Goal: Task Accomplishment & Management: Manage account settings

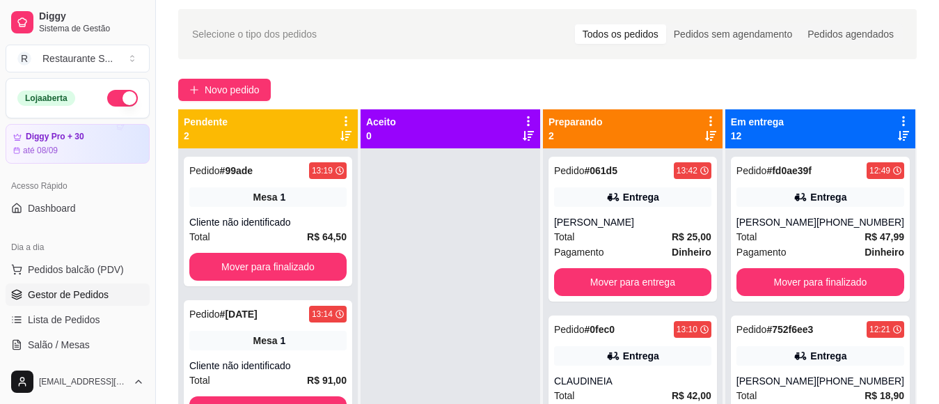
scroll to position [88, 0]
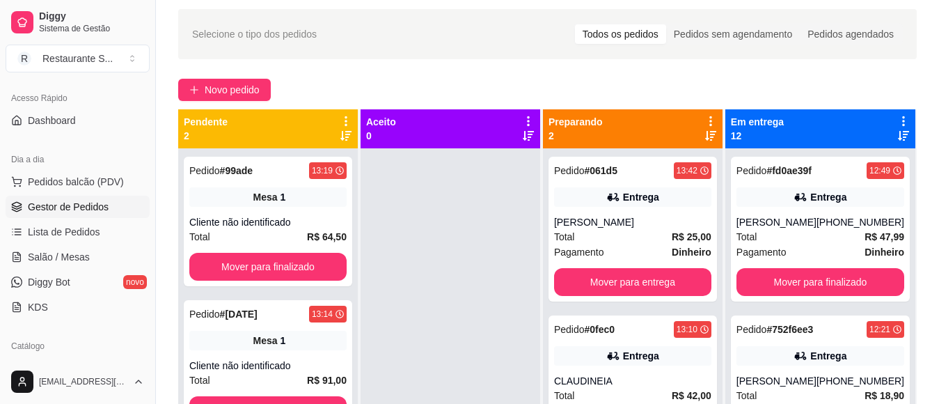
drag, startPoint x: 159, startPoint y: 431, endPoint x: 203, endPoint y: 431, distance: 43.9
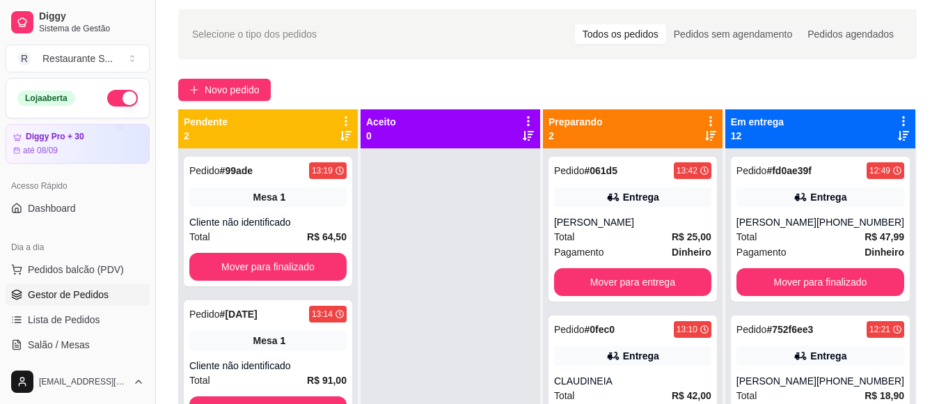
drag, startPoint x: 117, startPoint y: 97, endPoint x: 217, endPoint y: 190, distance: 136.9
click at [116, 97] on button "button" at bounding box center [122, 98] width 31 height 17
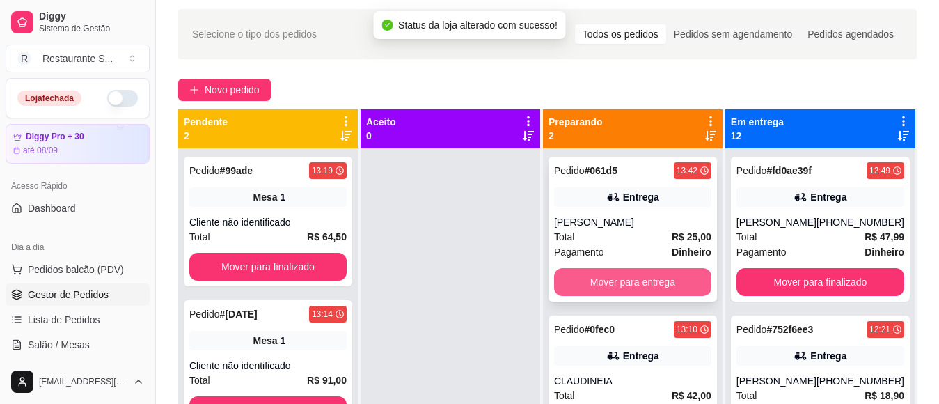
click at [599, 277] on button "Mover para entrega" at bounding box center [632, 282] width 157 height 28
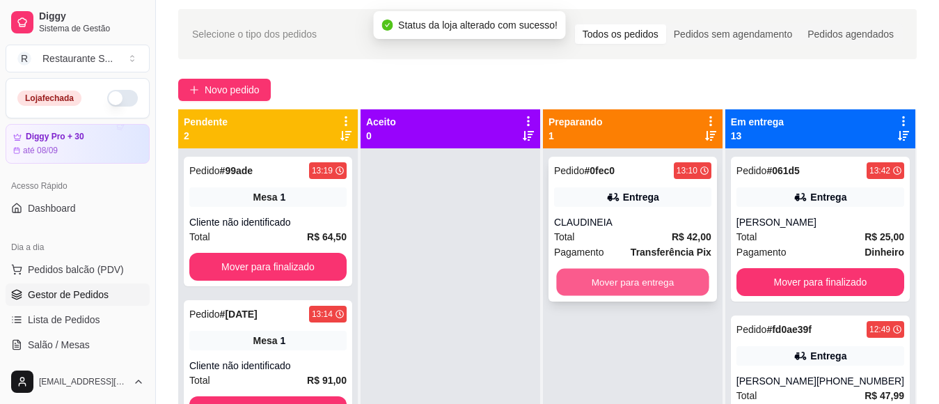
click at [599, 283] on button "Mover para entrega" at bounding box center [632, 282] width 152 height 27
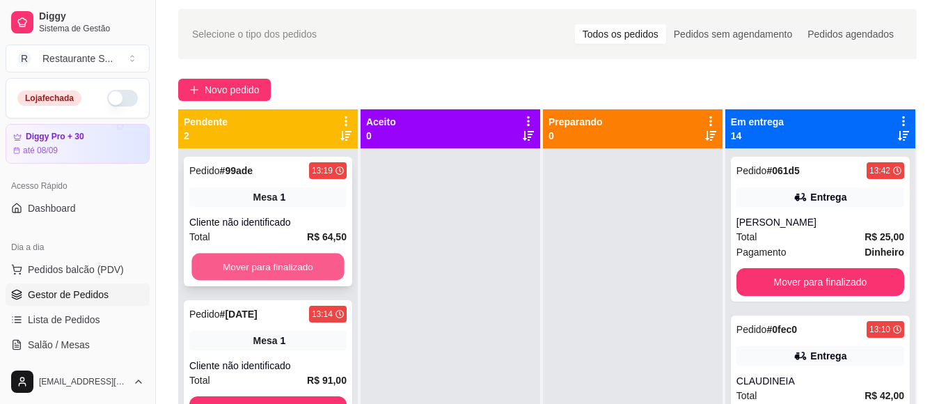
click at [323, 265] on button "Mover para finalizado" at bounding box center [267, 266] width 152 height 27
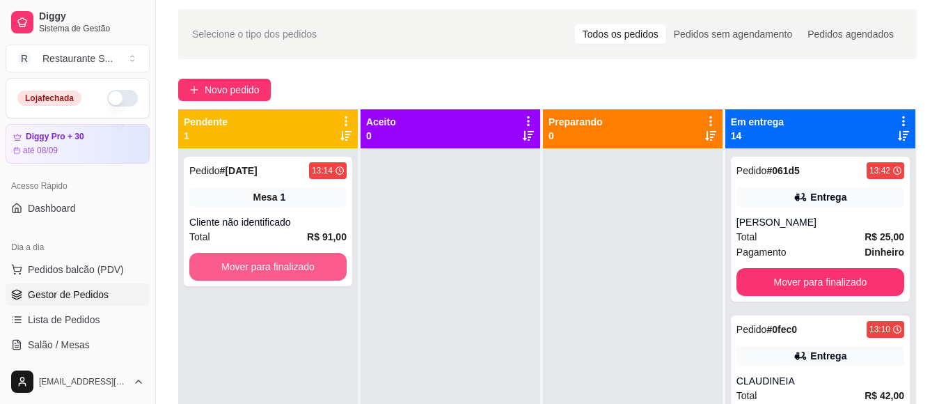
click at [324, 265] on button "Mover para finalizado" at bounding box center [267, 267] width 157 height 28
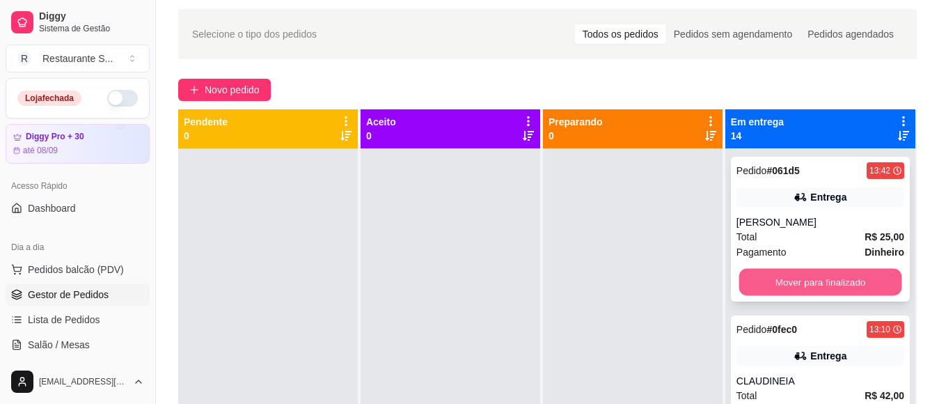
click at [814, 278] on button "Mover para finalizado" at bounding box center [820, 282] width 163 height 27
click at [809, 282] on button "Mover para finalizado" at bounding box center [820, 282] width 163 height 27
click at [810, 283] on button "Mover para finalizado" at bounding box center [821, 282] width 168 height 28
click at [808, 284] on button "Mover para finalizado" at bounding box center [821, 282] width 168 height 28
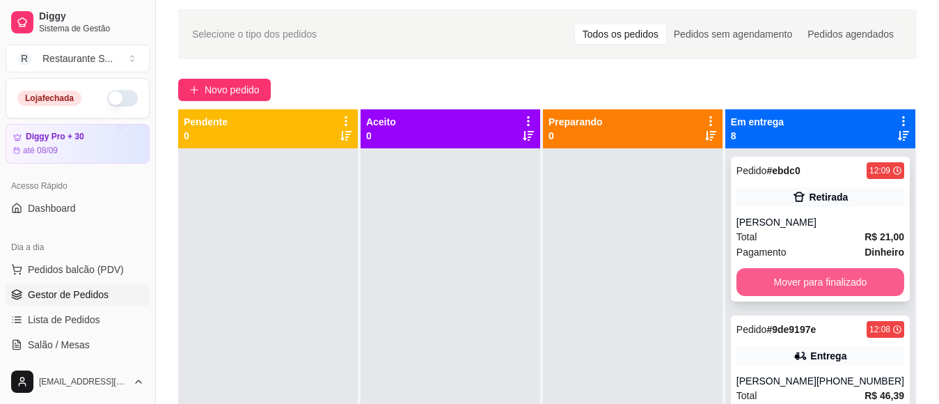
click at [813, 285] on button "Mover para finalizado" at bounding box center [821, 282] width 168 height 28
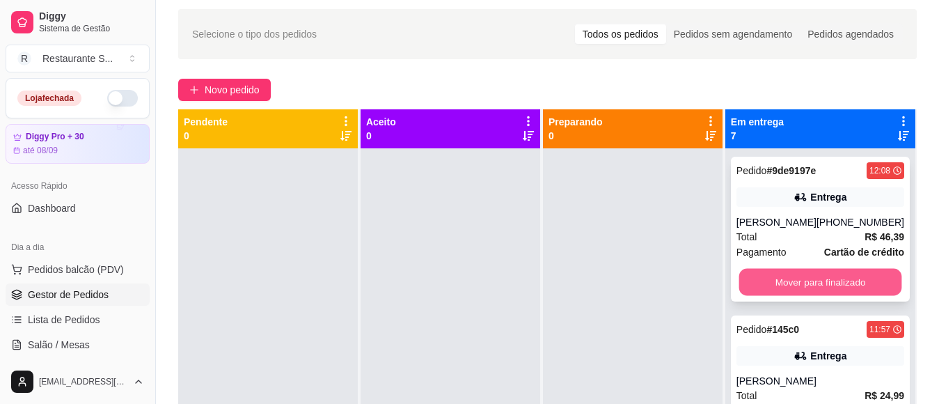
click at [817, 288] on button "Mover para finalizado" at bounding box center [820, 282] width 163 height 27
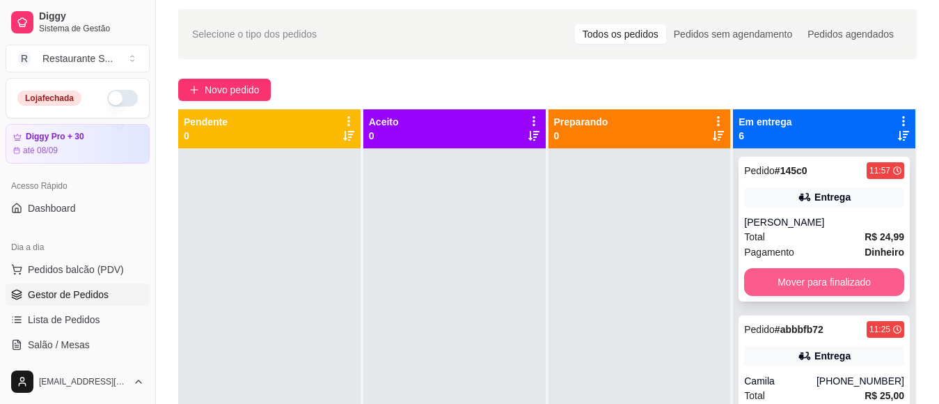
click at [823, 292] on button "Mover para finalizado" at bounding box center [824, 282] width 160 height 28
click at [830, 290] on button "Mover para finalizado" at bounding box center [824, 282] width 160 height 28
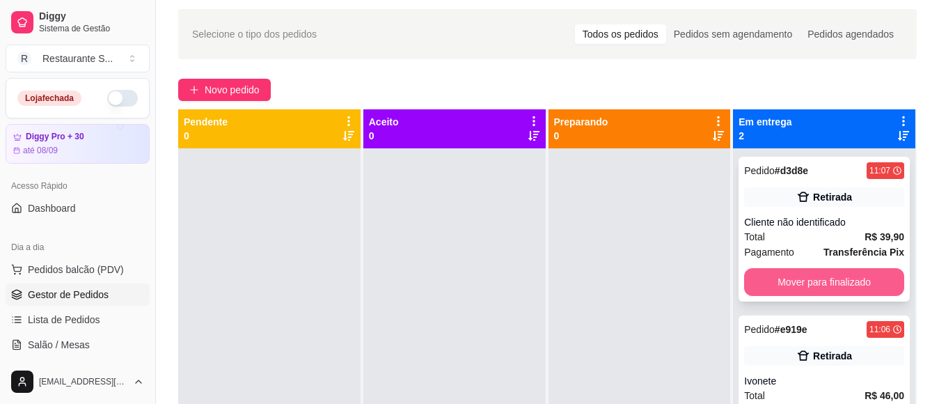
click at [851, 290] on button "Mover para finalizado" at bounding box center [824, 282] width 160 height 28
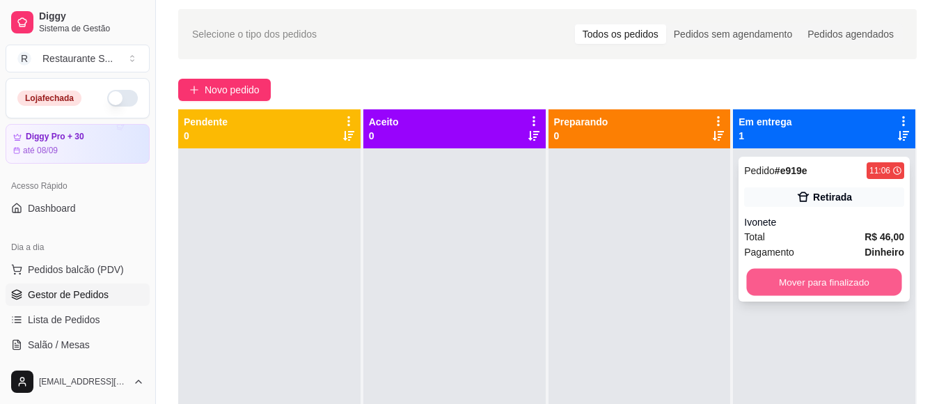
click at [847, 285] on button "Mover para finalizado" at bounding box center [824, 282] width 155 height 27
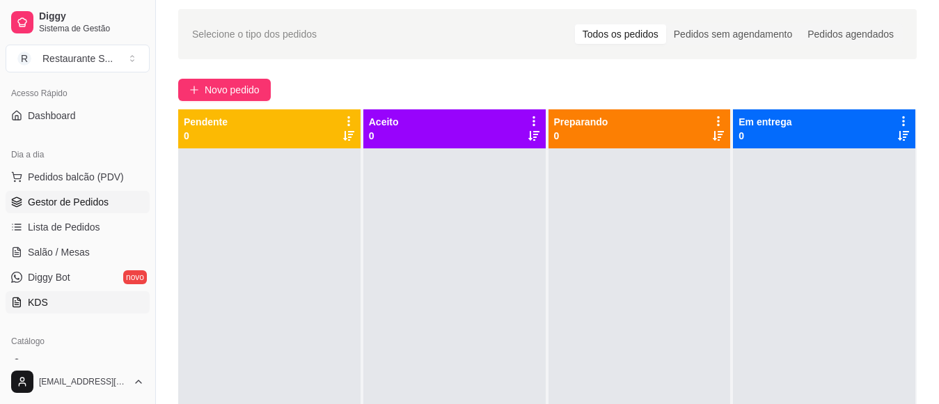
scroll to position [186, 0]
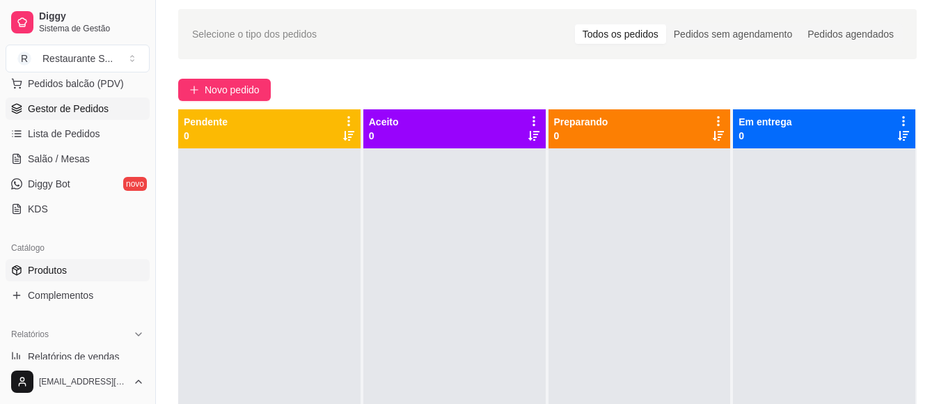
click at [63, 269] on span "Produtos" at bounding box center [47, 270] width 39 height 14
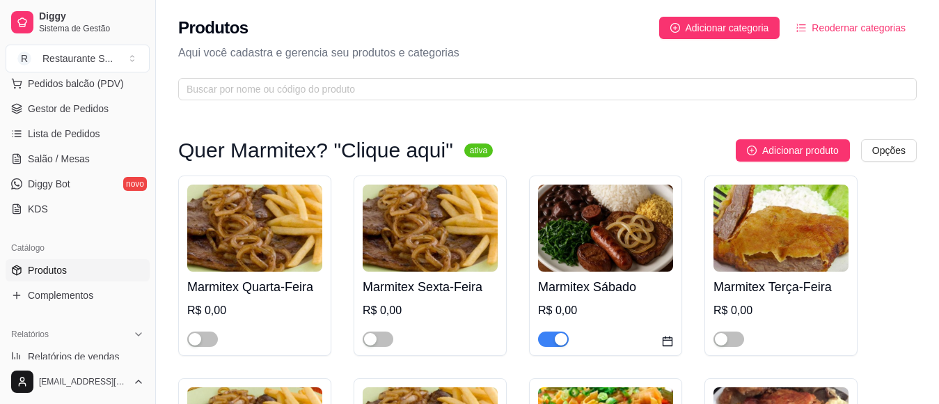
scroll to position [93, 0]
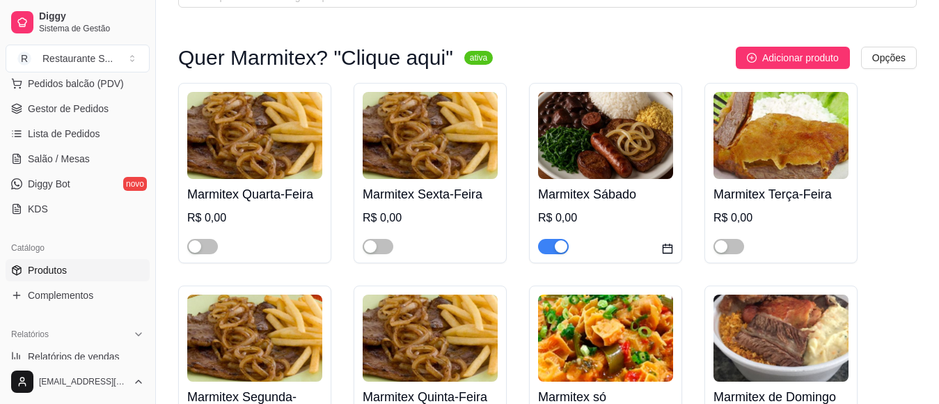
click at [555, 245] on div "button" at bounding box center [561, 246] width 13 height 13
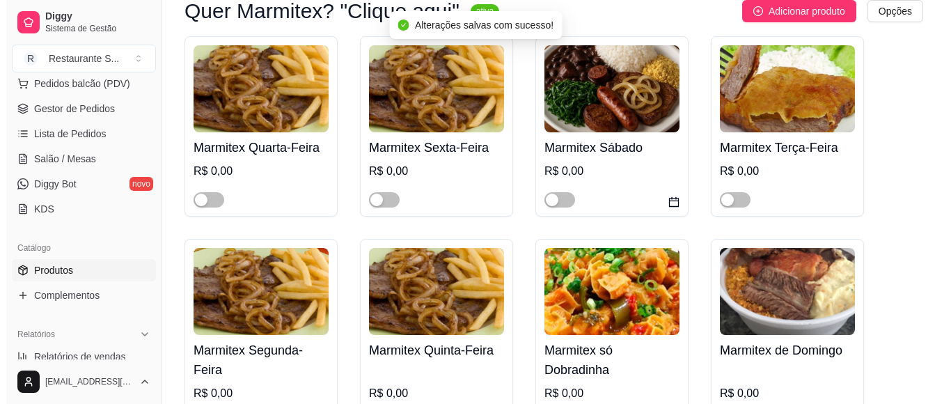
scroll to position [278, 0]
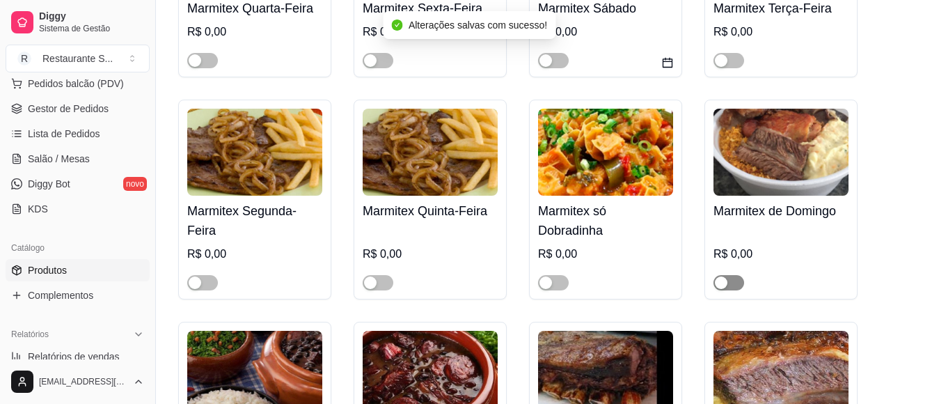
click at [731, 280] on span "button" at bounding box center [729, 282] width 31 height 15
click at [798, 180] on img at bounding box center [781, 152] width 135 height 87
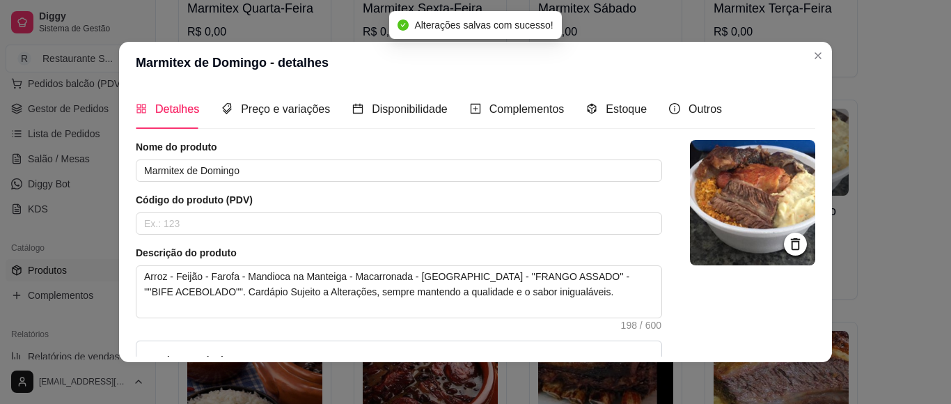
scroll to position [93, 0]
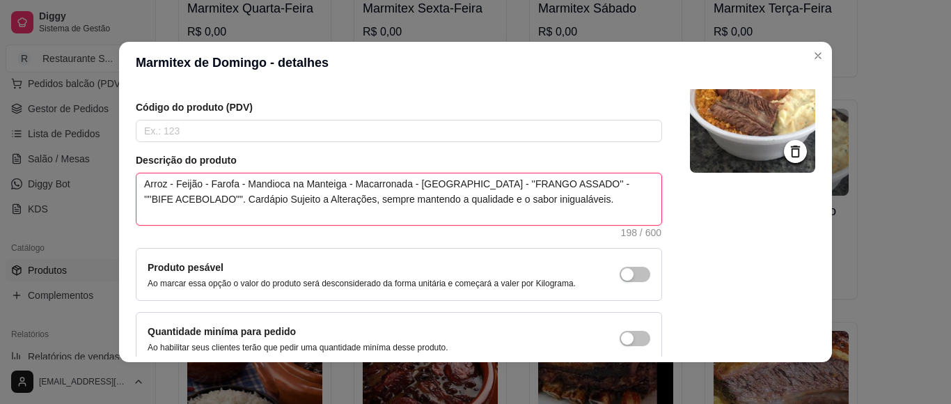
drag, startPoint x: 196, startPoint y: 196, endPoint x: 164, endPoint y: 186, distance: 33.0
click at [162, 182] on textarea "Arroz - Feijão - Farofa - Mandioca na Manteiga - Macarronada - [GEOGRAPHIC_DATA…" at bounding box center [398, 199] width 525 height 52
click at [207, 203] on textarea "Arroz - Feijão - Farofa - Mandioca na Manteiga - Macarronada - [GEOGRAPHIC_DATA…" at bounding box center [398, 199] width 525 height 52
drag, startPoint x: 191, startPoint y: 199, endPoint x: 570, endPoint y: 179, distance: 379.3
click at [570, 179] on textarea "Arroz - Feijão - Farofa - Mandioca na Manteiga - Macarronada - [GEOGRAPHIC_DATA…" at bounding box center [398, 199] width 525 height 52
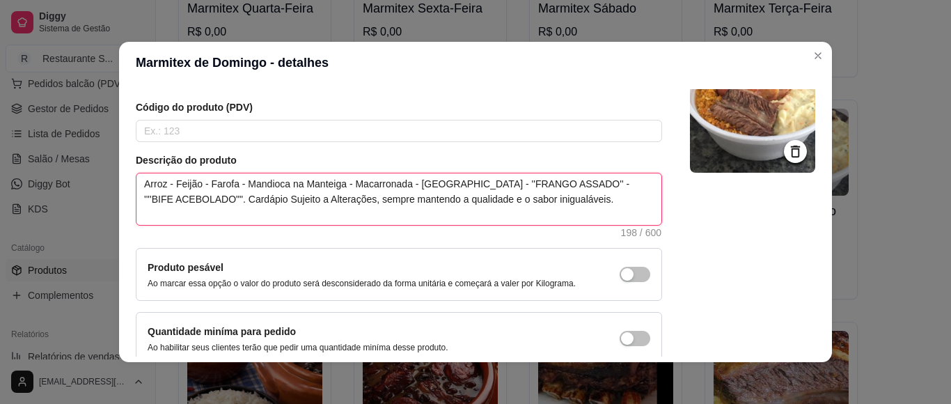
type textarea "Arroz - Feijão - Farofa - Mandioca na Manteiga - Macarronada - [GEOGRAPHIC_DATA…"
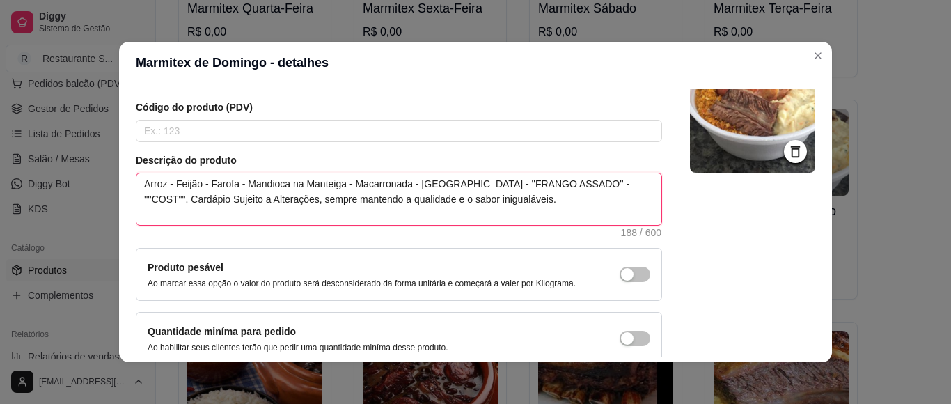
type textarea "Arroz - Feijão - Farofa - Mandioca na Manteiga - Macarronada - [GEOGRAPHIC_DATA…"
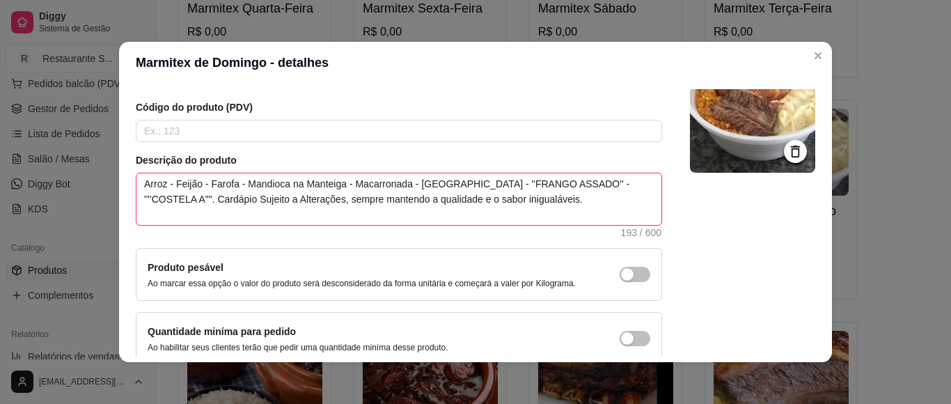
type textarea "Arroz - Feijão - Farofa - Mandioca na Manteiga - Macarronada - [GEOGRAPHIC_DATA…"
drag, startPoint x: 182, startPoint y: 203, endPoint x: 141, endPoint y: 172, distance: 51.1
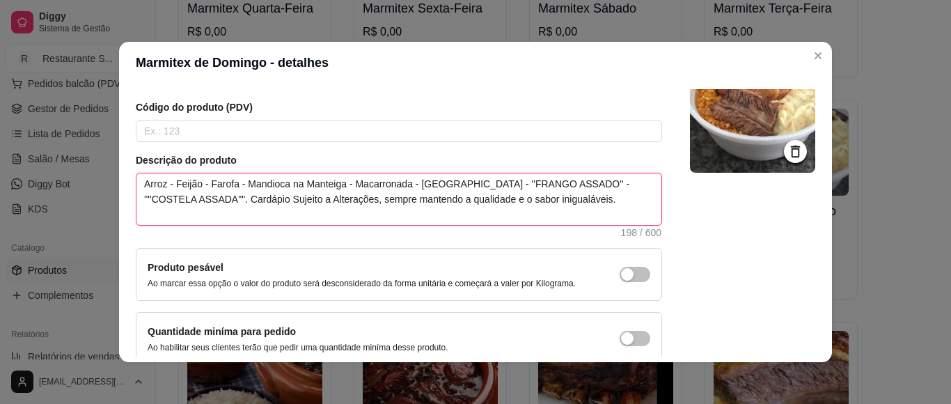
click at [141, 172] on div "Descrição do produto Arroz - Feijão - Farofa - Mandioca na Manteiga - Macarrona…" at bounding box center [399, 195] width 526 height 84
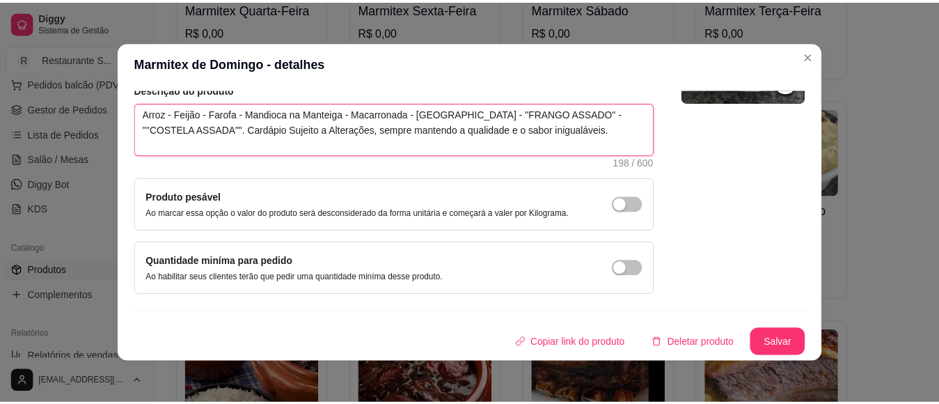
scroll to position [3, 0]
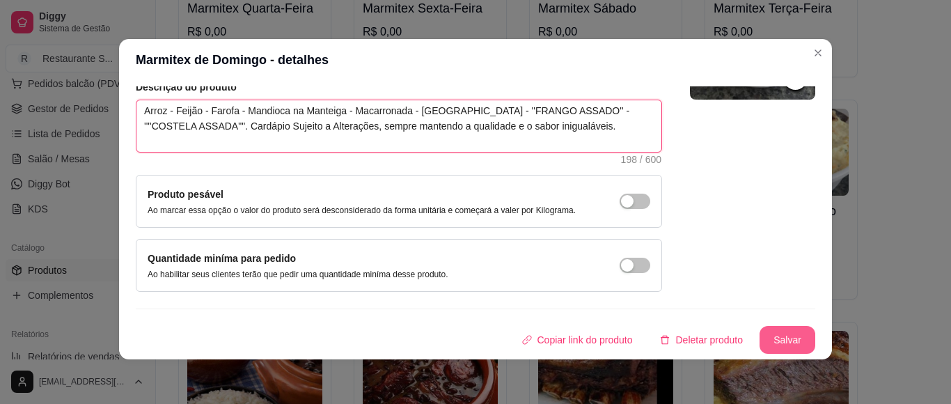
type textarea "Arroz - Feijão - Farofa - Mandioca na Manteiga - Macarronada - [GEOGRAPHIC_DATA…"
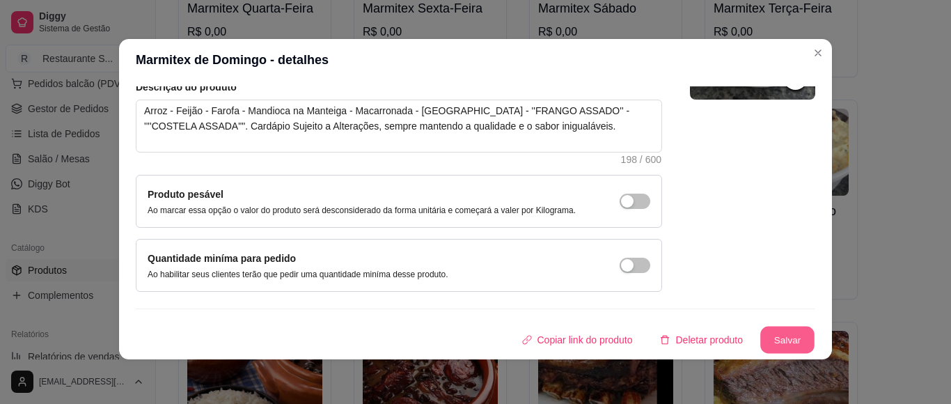
click at [785, 336] on button "Salvar" at bounding box center [787, 340] width 54 height 27
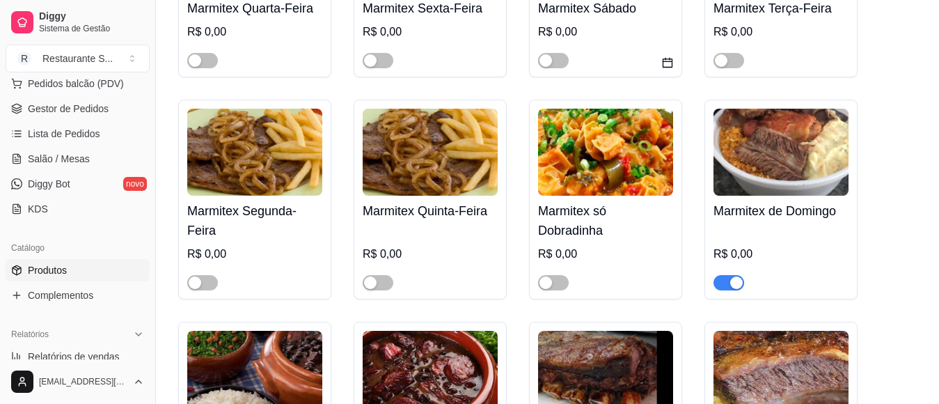
scroll to position [186, 0]
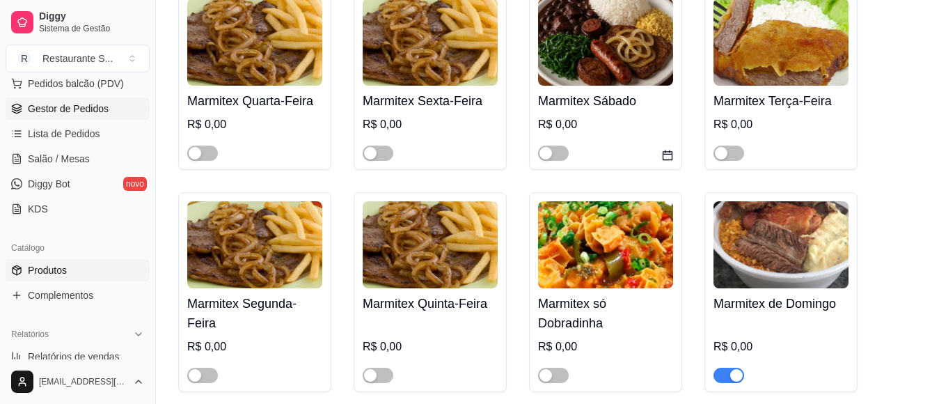
click at [68, 102] on span "Gestor de Pedidos" at bounding box center [68, 109] width 81 height 14
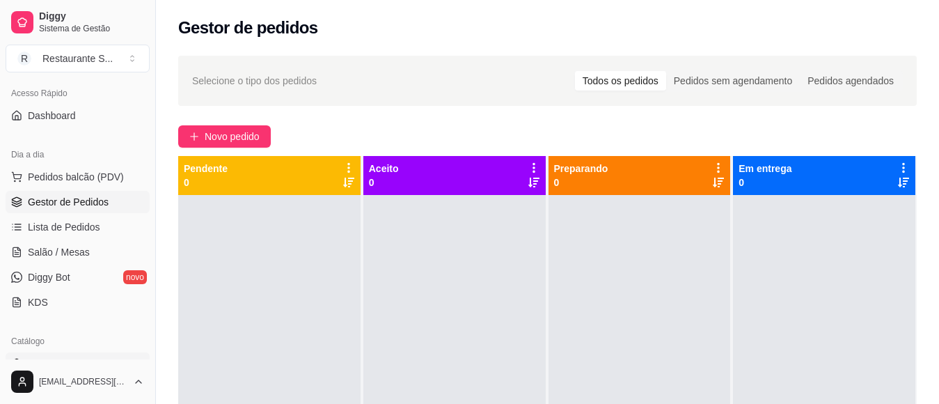
scroll to position [186, 0]
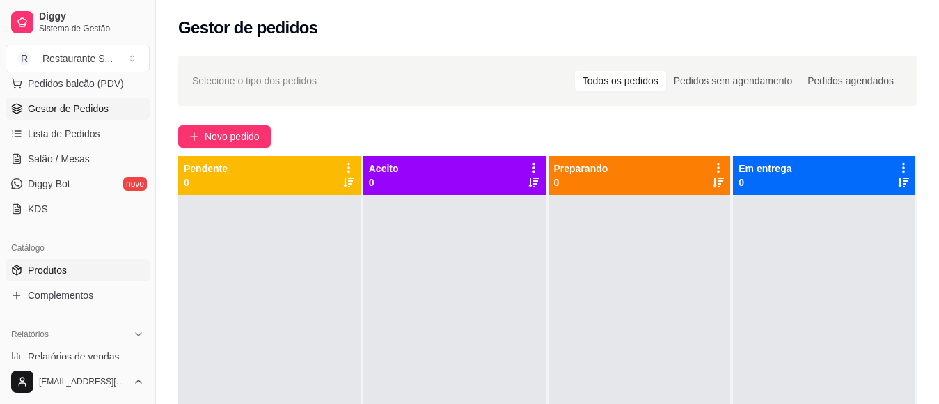
click at [58, 270] on span "Produtos" at bounding box center [47, 270] width 39 height 14
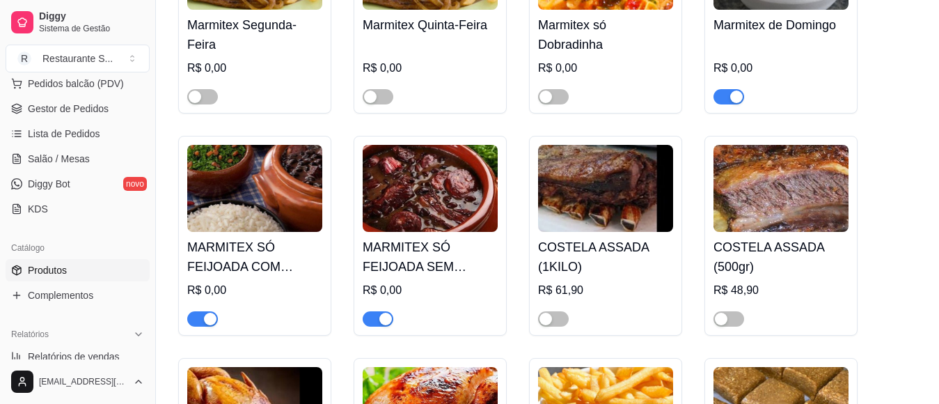
scroll to position [604, 0]
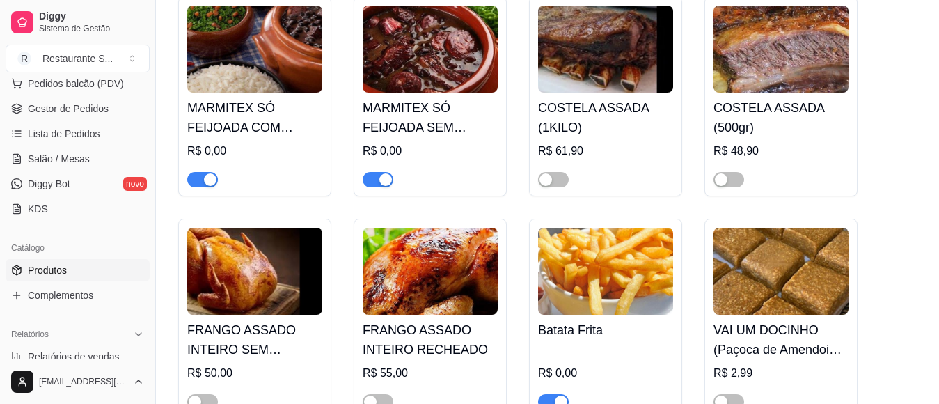
click at [382, 182] on div "button" at bounding box center [385, 179] width 13 height 13
click at [202, 174] on span "button" at bounding box center [202, 179] width 31 height 15
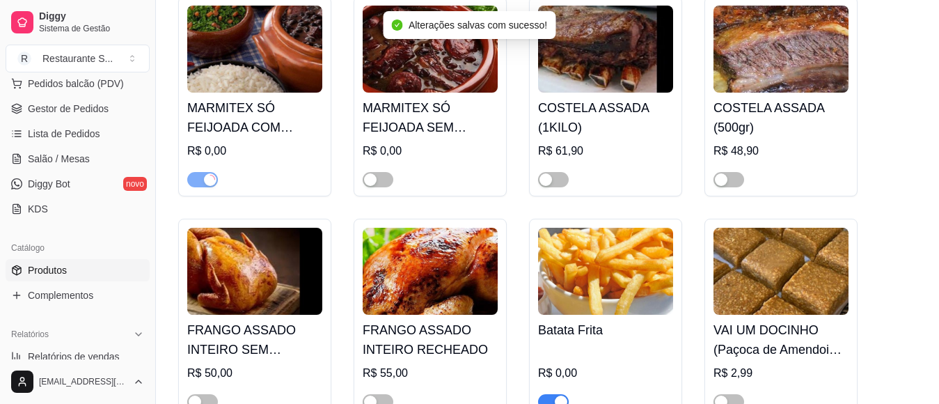
scroll to position [789, 0]
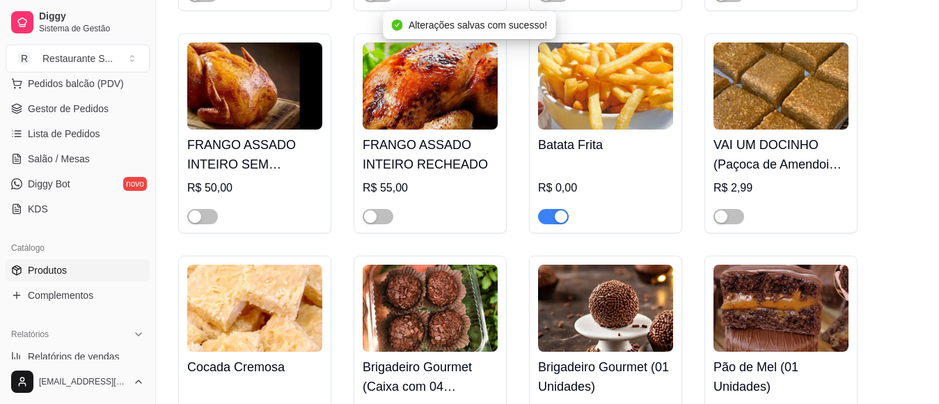
click at [558, 227] on div "Batata Frita R$ 0,00" at bounding box center [605, 133] width 153 height 200
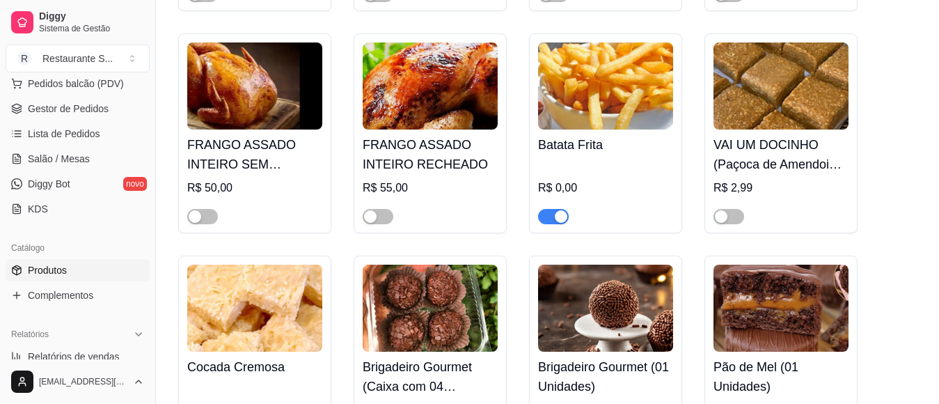
click at [555, 212] on span "button" at bounding box center [553, 216] width 31 height 15
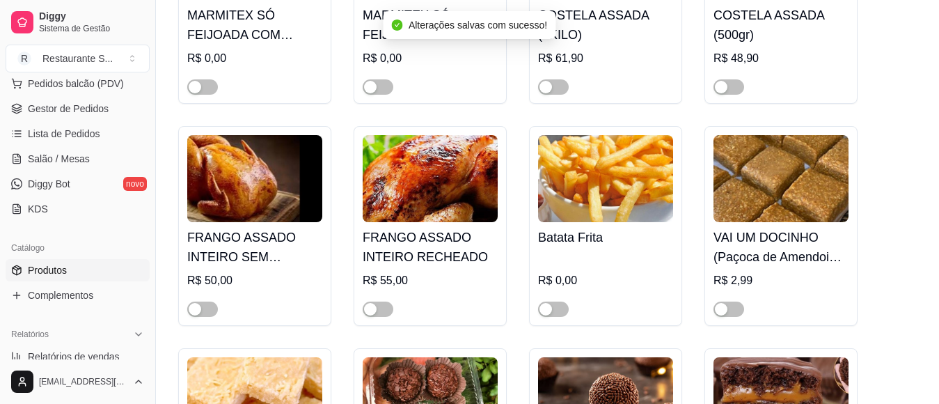
scroll to position [604, 0]
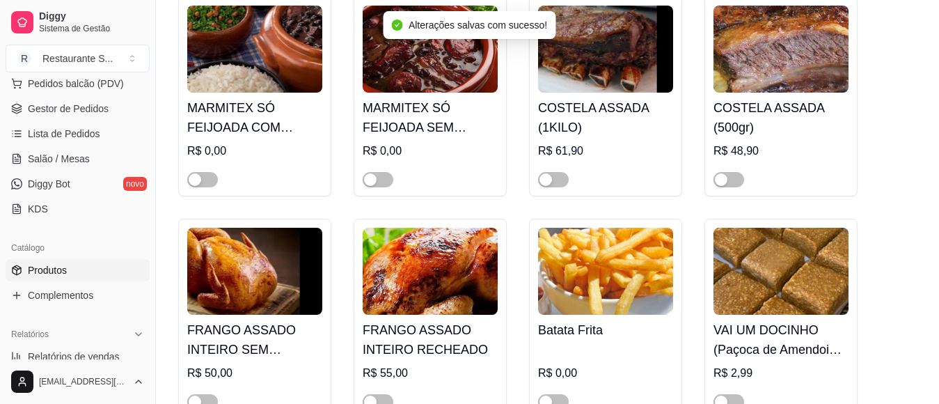
click at [548, 189] on div "COSTELA ASSADA (1KILO) R$ 61,90" at bounding box center [605, 97] width 153 height 200
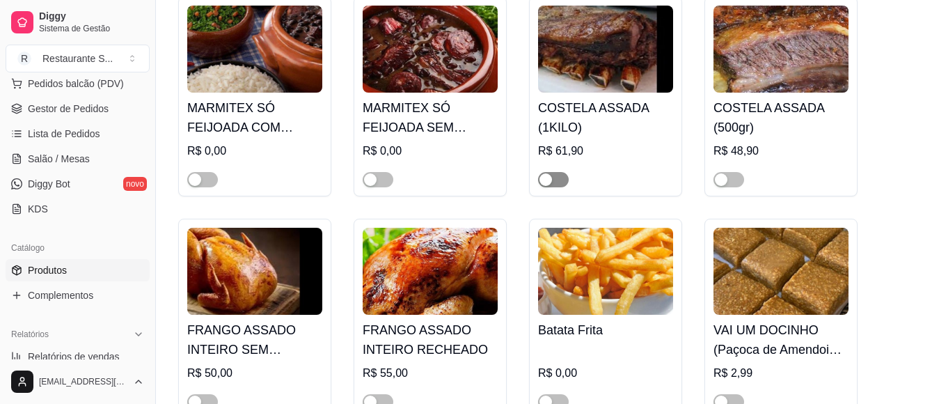
click at [556, 177] on span "button" at bounding box center [553, 179] width 31 height 15
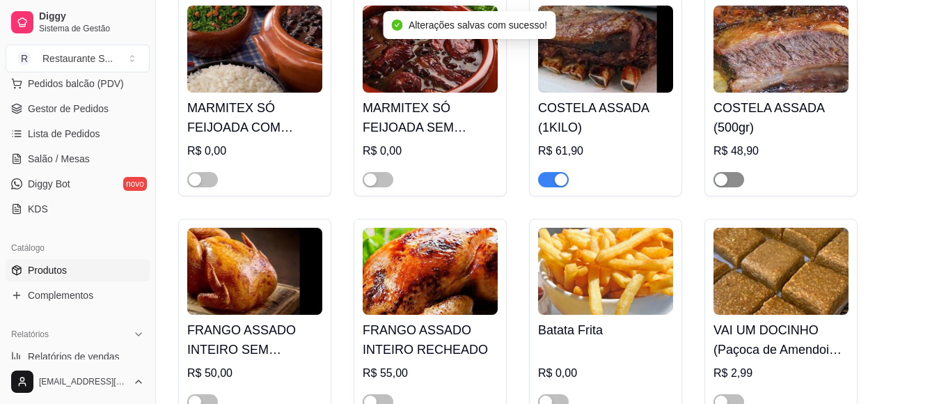
click at [730, 180] on span "button" at bounding box center [729, 179] width 31 height 15
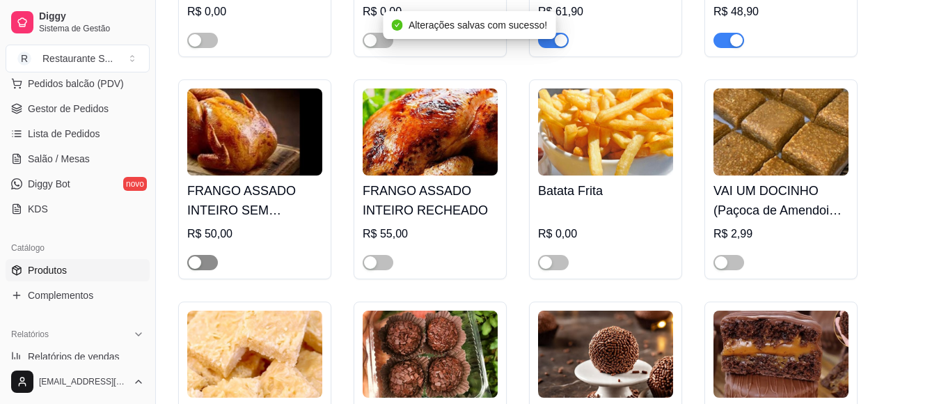
click at [208, 260] on span "button" at bounding box center [202, 262] width 31 height 15
click at [371, 260] on div "button" at bounding box center [370, 262] width 13 height 13
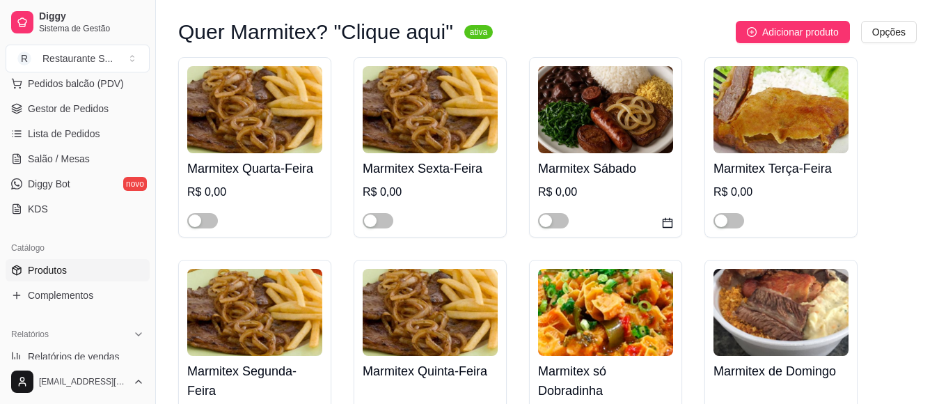
scroll to position [0, 0]
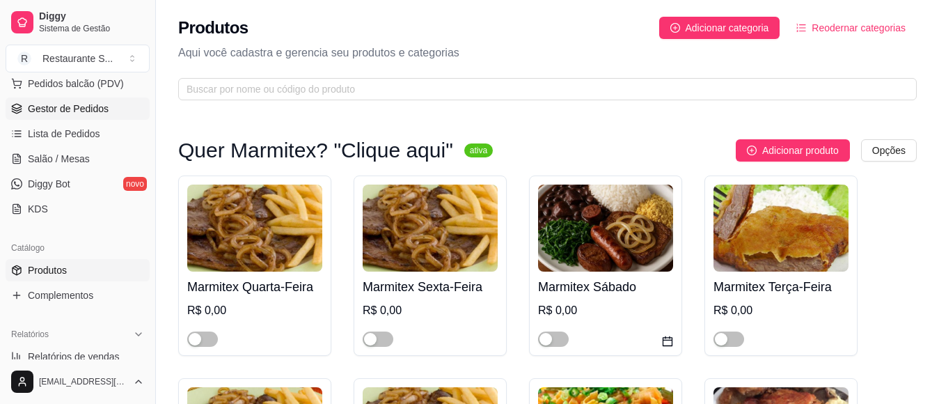
click at [65, 112] on span "Gestor de Pedidos" at bounding box center [68, 109] width 81 height 14
